Goal: Task Accomplishment & Management: Use online tool/utility

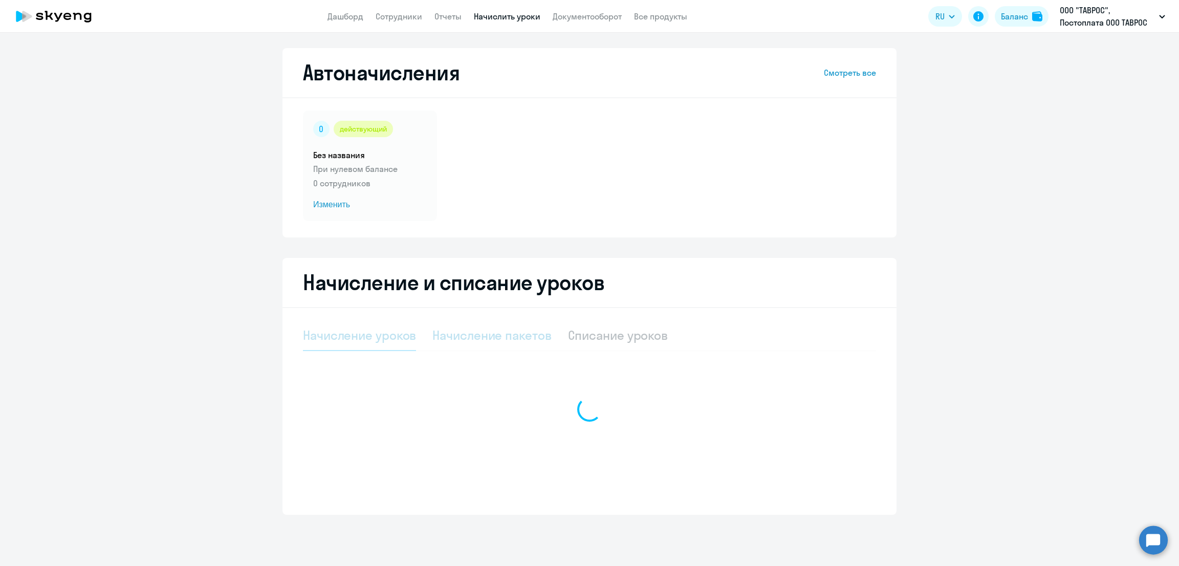
select select "10"
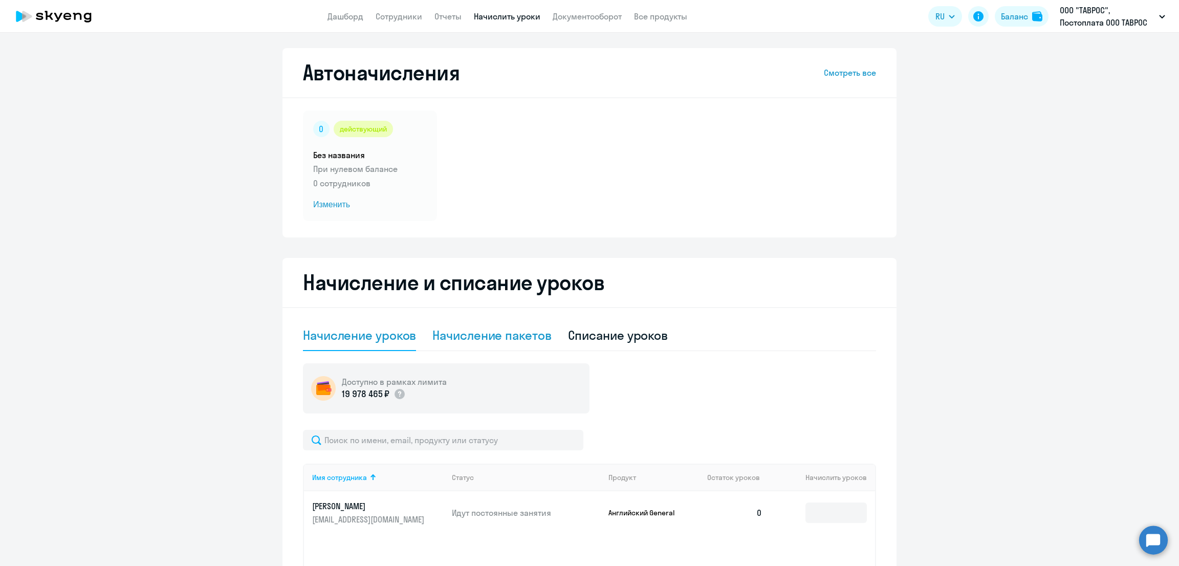
click at [517, 335] on div "Начисление пакетов" at bounding box center [491, 335] width 119 height 16
select select "10"
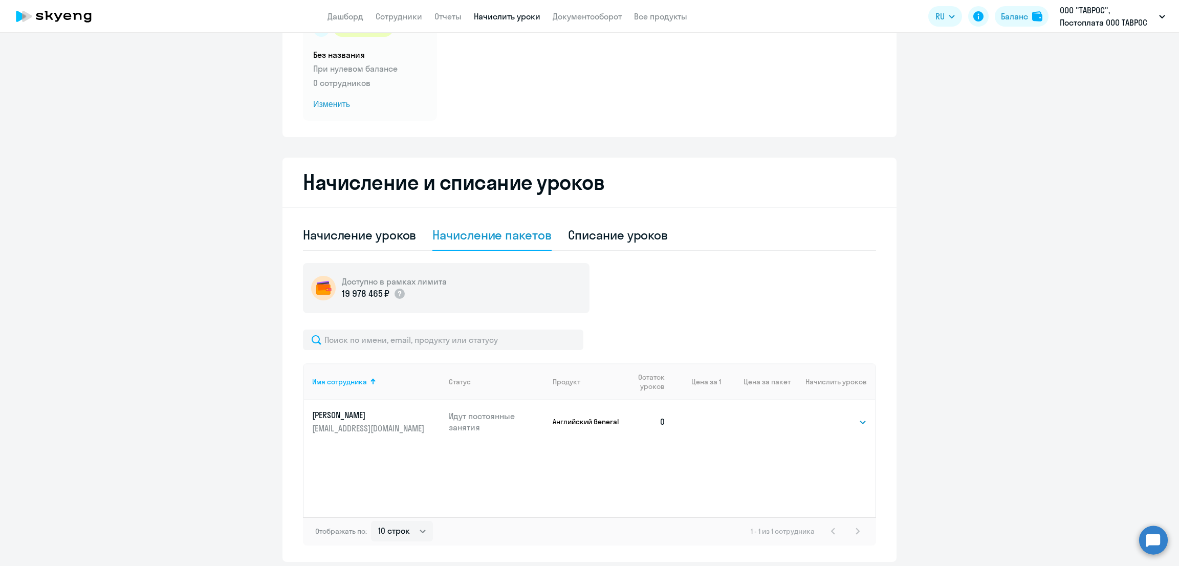
scroll to position [137, 0]
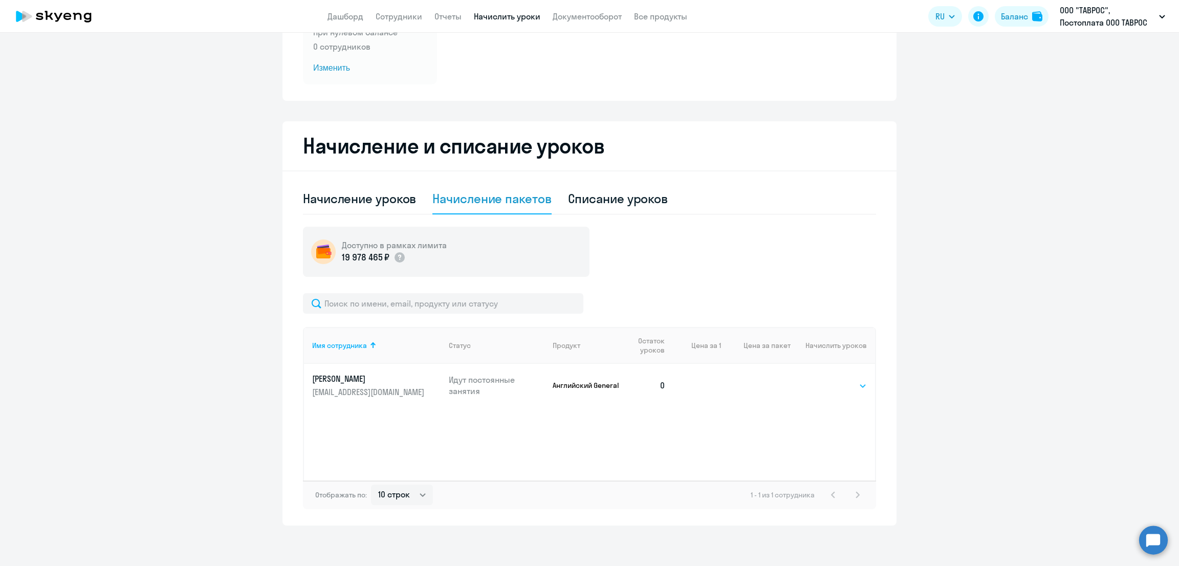
click at [846, 390] on select "Выбрать 4 8 16 32 64 96 128" at bounding box center [846, 386] width 42 height 12
select select "8"
click at [825, 380] on select "Выбрать 4 8 16 32 64 96 128" at bounding box center [846, 386] width 42 height 12
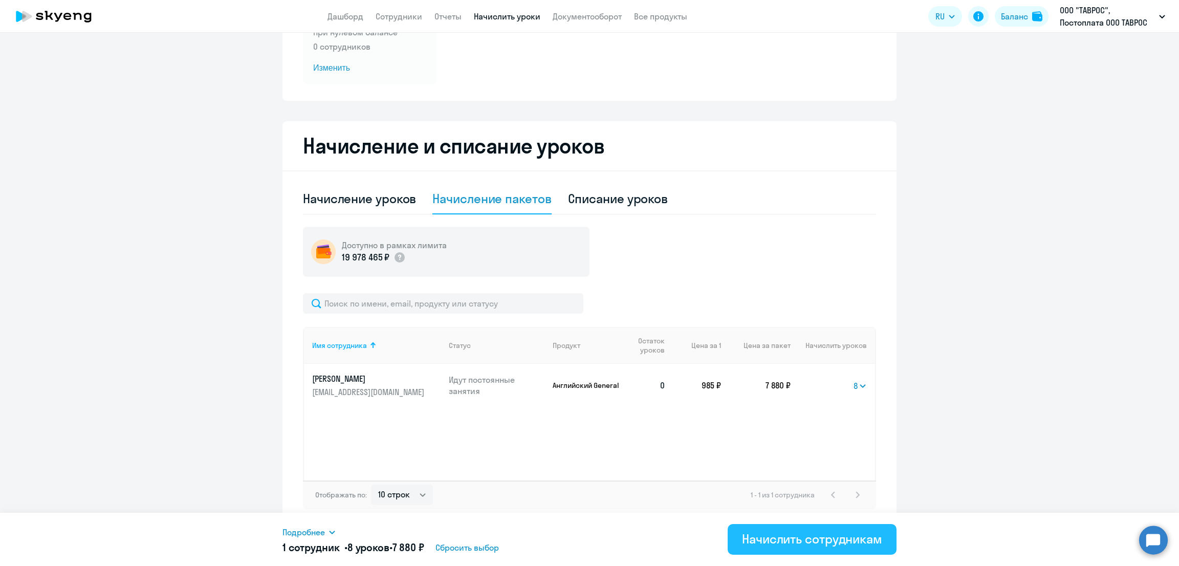
click at [821, 544] on div "Начислить сотрудникам" at bounding box center [812, 538] width 140 height 16
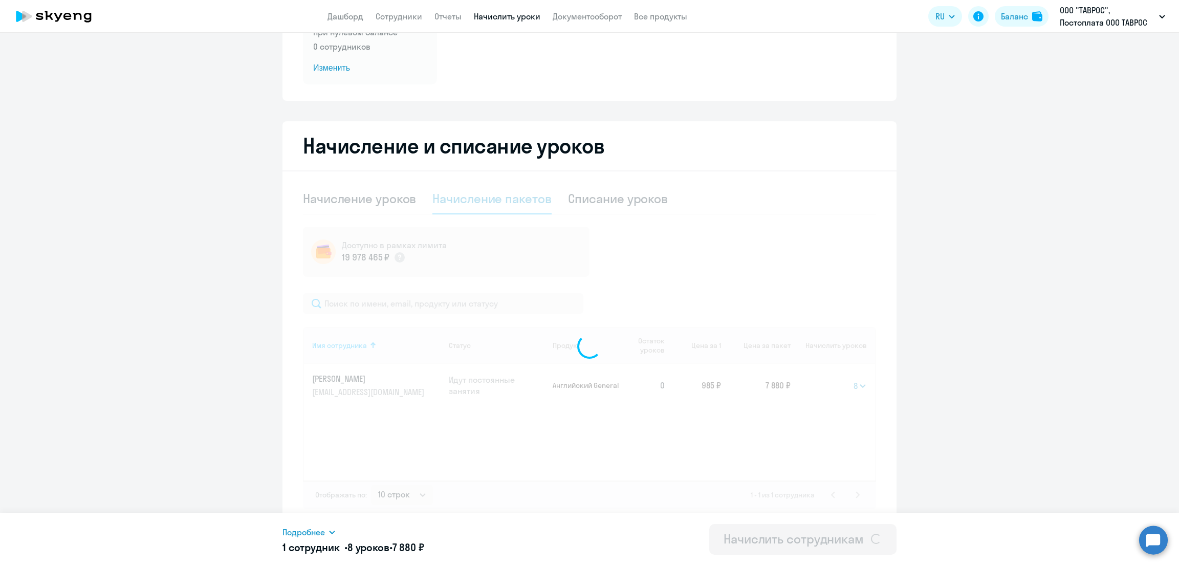
select select
